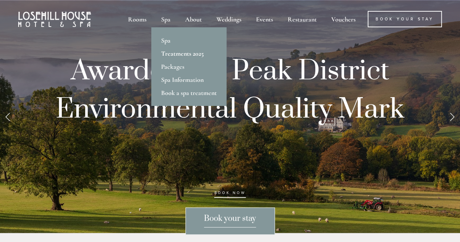
click at [171, 55] on link "Treatments 2025" at bounding box center [188, 53] width 75 height 13
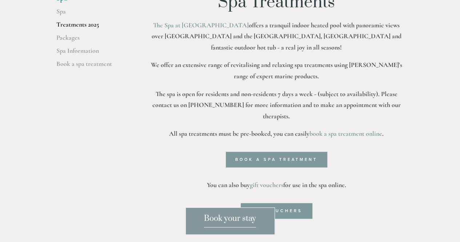
scroll to position [99, 0]
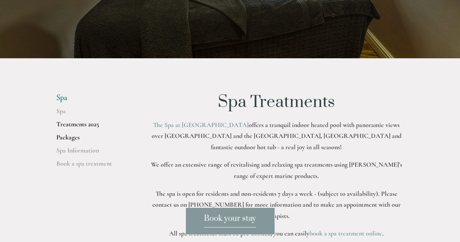
click at [66, 136] on link "Packages" at bounding box center [91, 139] width 70 height 13
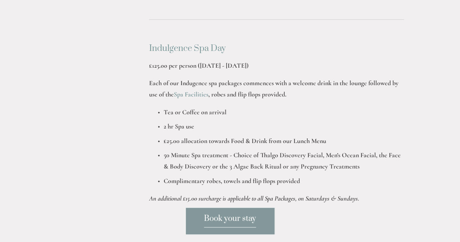
scroll to position [368, 0]
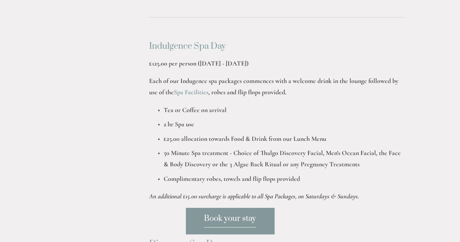
drag, startPoint x: 0, startPoint y: 0, endPoint x: 457, endPoint y: 64, distance: 461.3
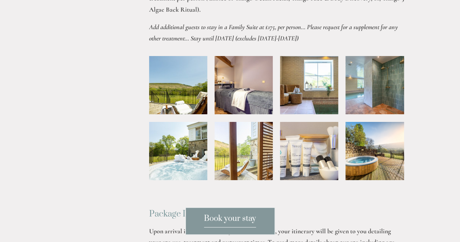
scroll to position [0, 0]
